Goal: Share content

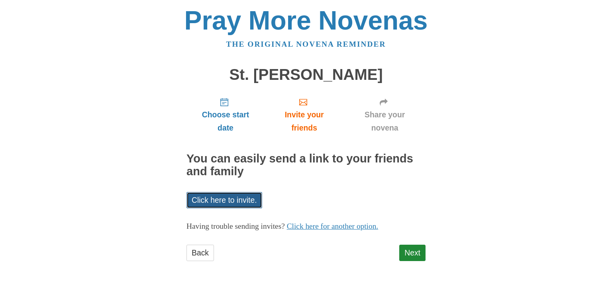
click at [240, 197] on link "Click here to invite." at bounding box center [225, 200] width 76 height 16
click at [242, 205] on link "Click here to invite." at bounding box center [225, 200] width 76 height 16
click at [414, 252] on link "Next" at bounding box center [412, 252] width 26 height 16
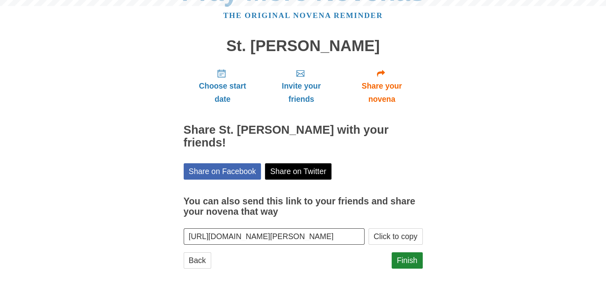
scroll to position [29, 0]
click at [405, 234] on button "Click to copy" at bounding box center [396, 236] width 54 height 16
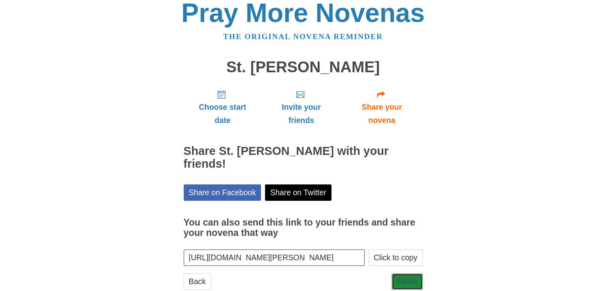
scroll to position [0, 0]
